Goal: Navigation & Orientation: Find specific page/section

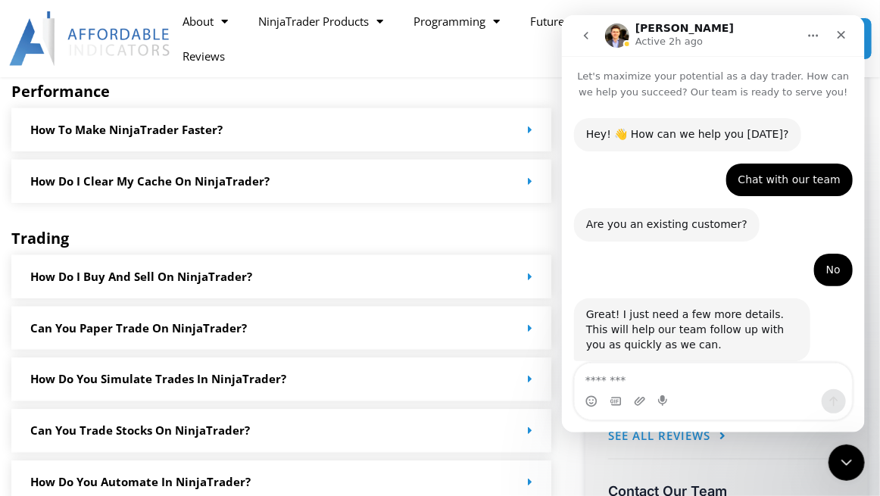
scroll to position [1579, 0]
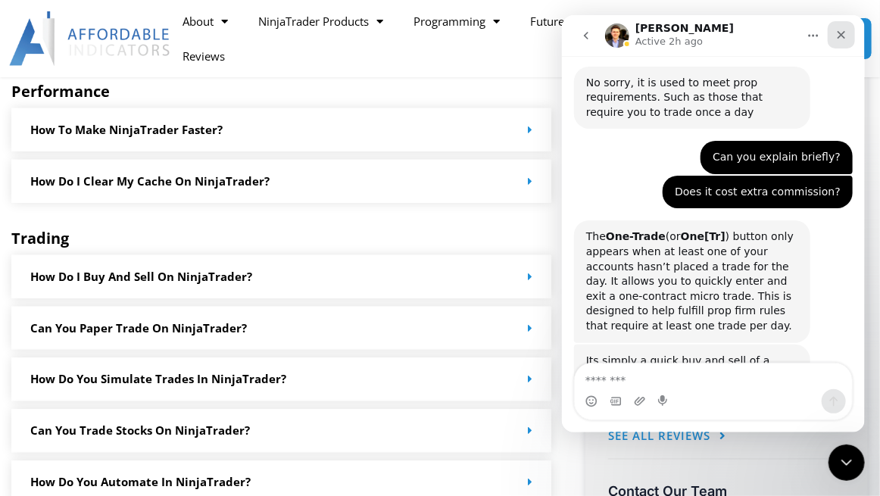
click at [836, 39] on icon "Close" at bounding box center [841, 35] width 12 height 12
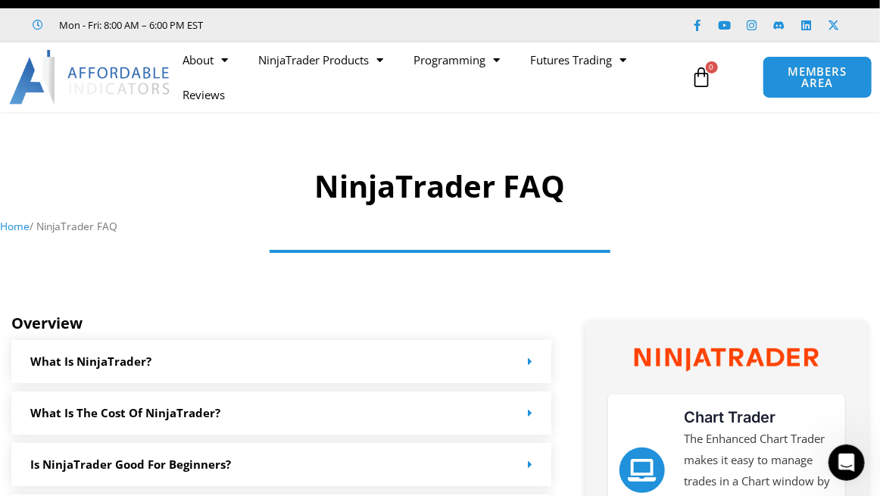
scroll to position [0, 0]
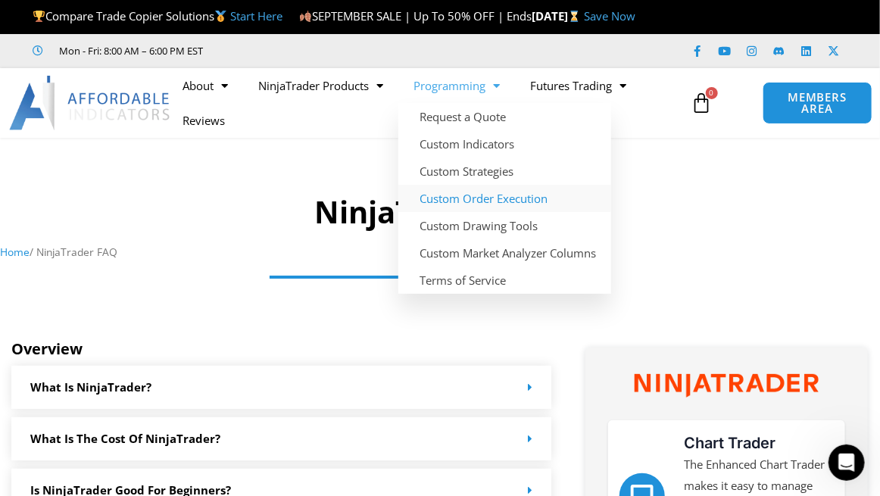
click at [490, 212] on link "Custom Order Execution" at bounding box center [505, 198] width 213 height 27
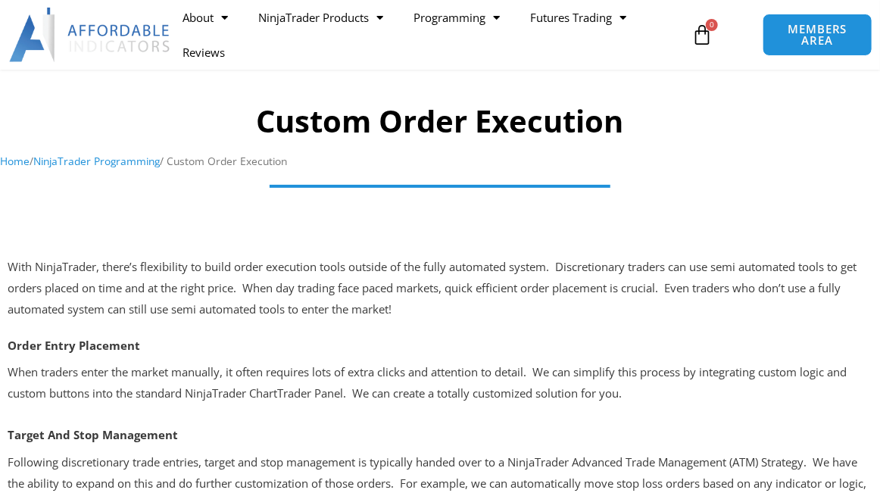
scroll to position [76, 0]
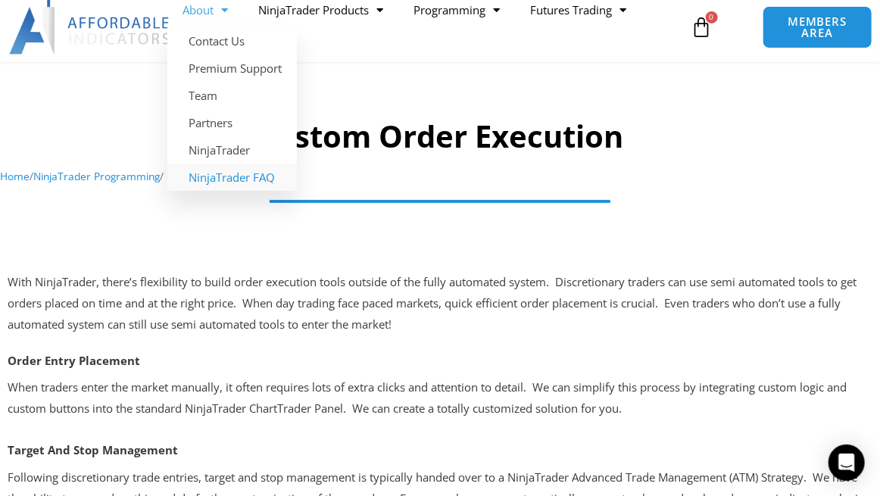
click at [255, 186] on link "NinjaTrader FAQ" at bounding box center [232, 177] width 130 height 27
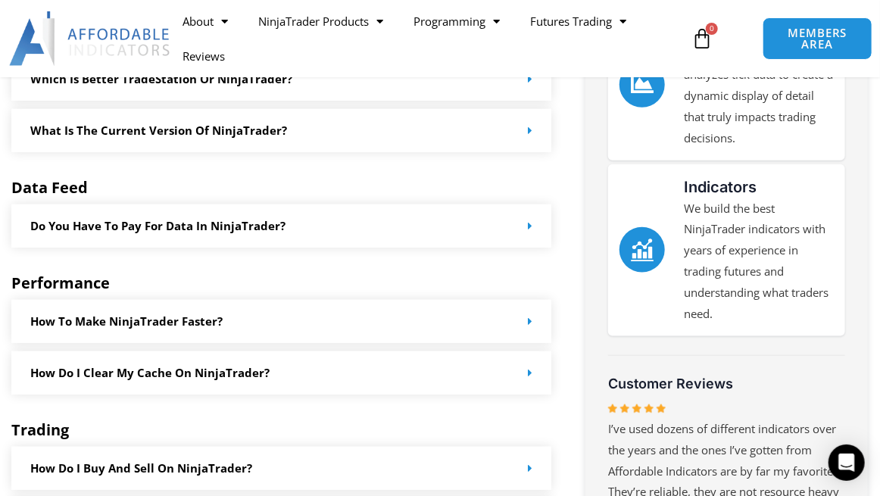
scroll to position [530, 0]
